Goal: Download file/media

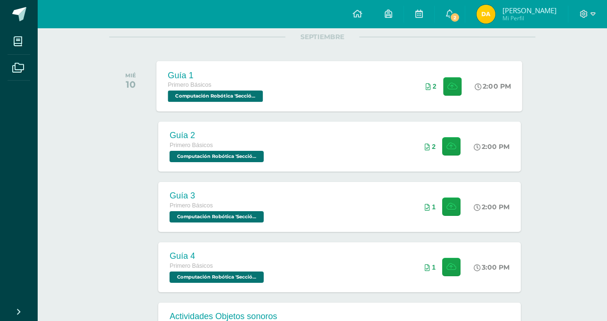
scroll to position [141, 0]
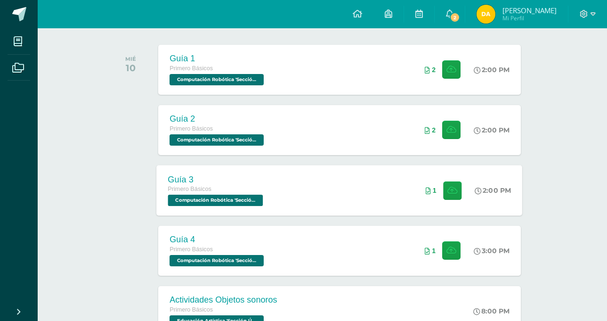
click at [327, 187] on div "Guía 3 Primero Básicos Computación Robótica 'Sección Única' 2:00 PM 1 Guía 3" at bounding box center [340, 190] width 366 height 50
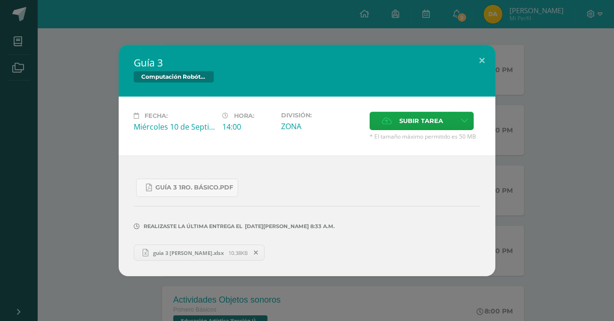
click at [191, 246] on link "guia 3 [PERSON_NAME].xlsx 10.38KB" at bounding box center [199, 253] width 131 height 16
click at [485, 64] on button at bounding box center [482, 61] width 27 height 32
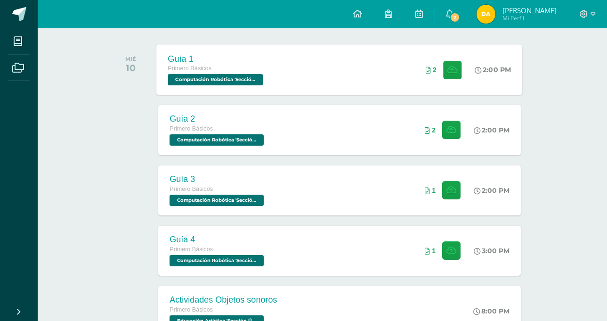
drag, startPoint x: 354, startPoint y: 79, endPoint x: 404, endPoint y: 89, distance: 50.5
click at [404, 89] on div "Guía 1 Primero Básicos Computación Robótica 'Sección Única' 2:00 PM 2 Guía 1" at bounding box center [340, 69] width 366 height 50
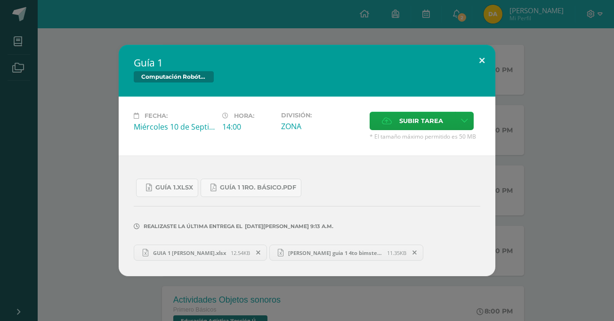
click at [484, 65] on button at bounding box center [482, 61] width 27 height 32
